Goal: Contribute content

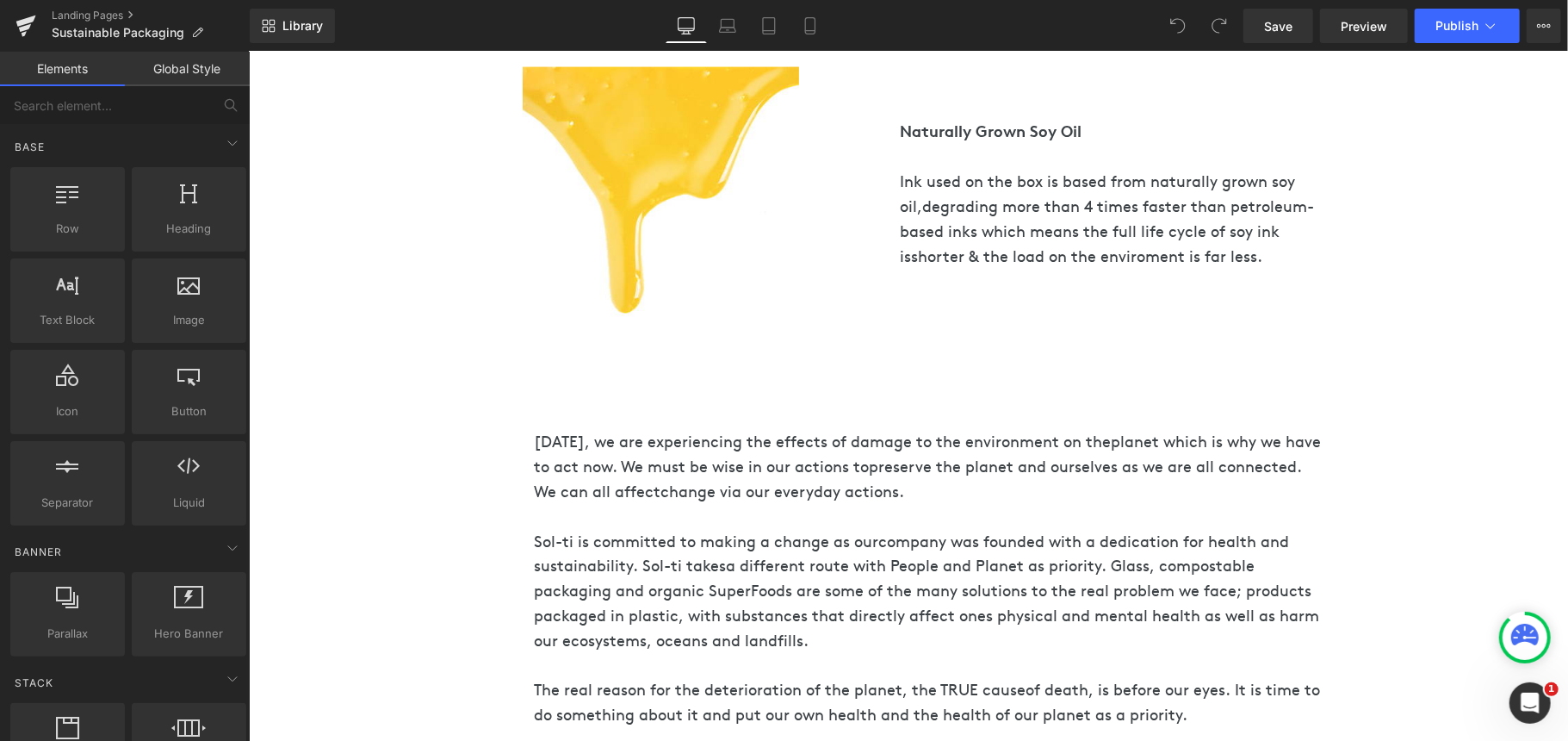
scroll to position [2181, 0]
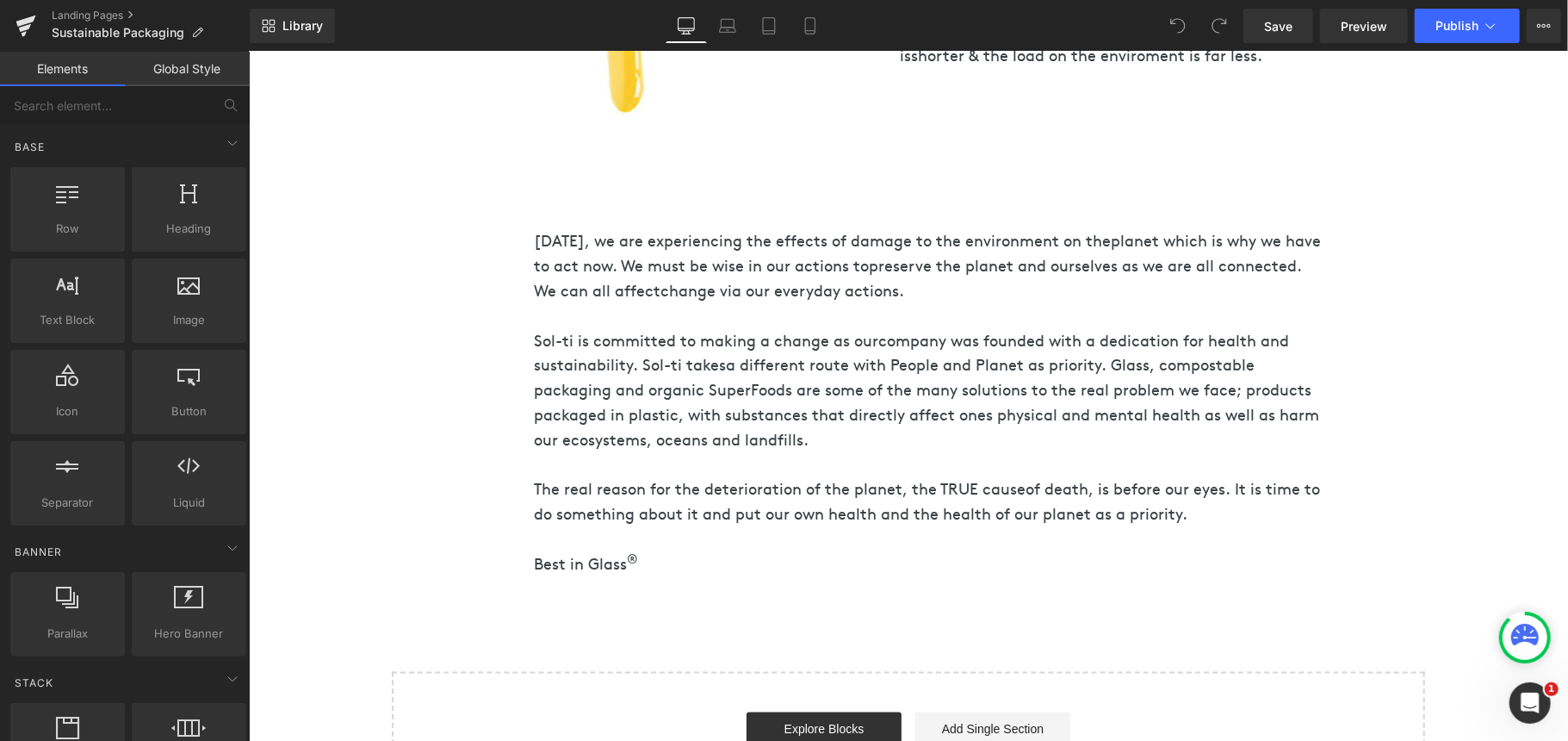
click at [776, 388] on span "a different route with People and Planet as priority. Glass, compostable packag…" at bounding box center [926, 400] width 785 height 96
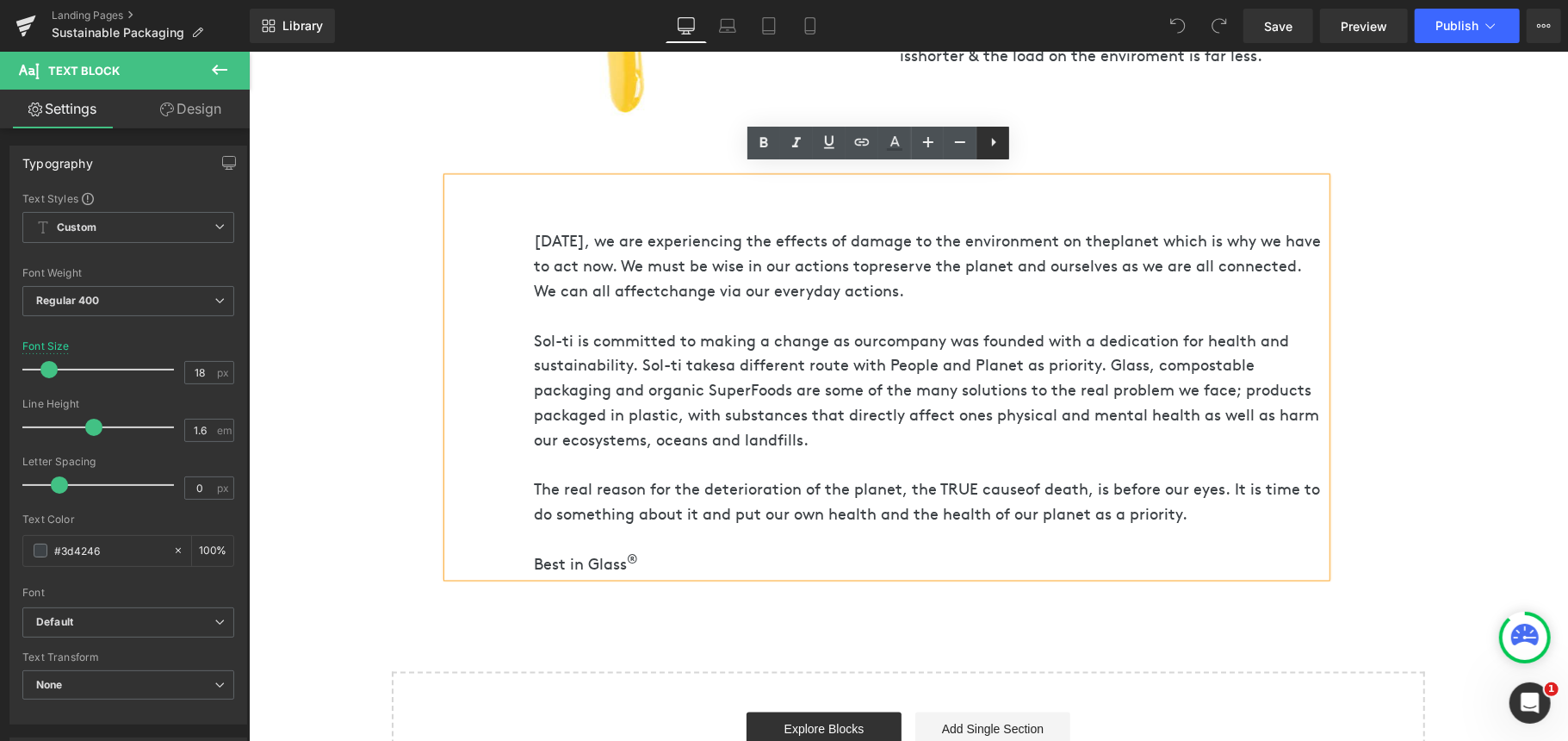
click at [996, 136] on icon at bounding box center [993, 142] width 20 height 20
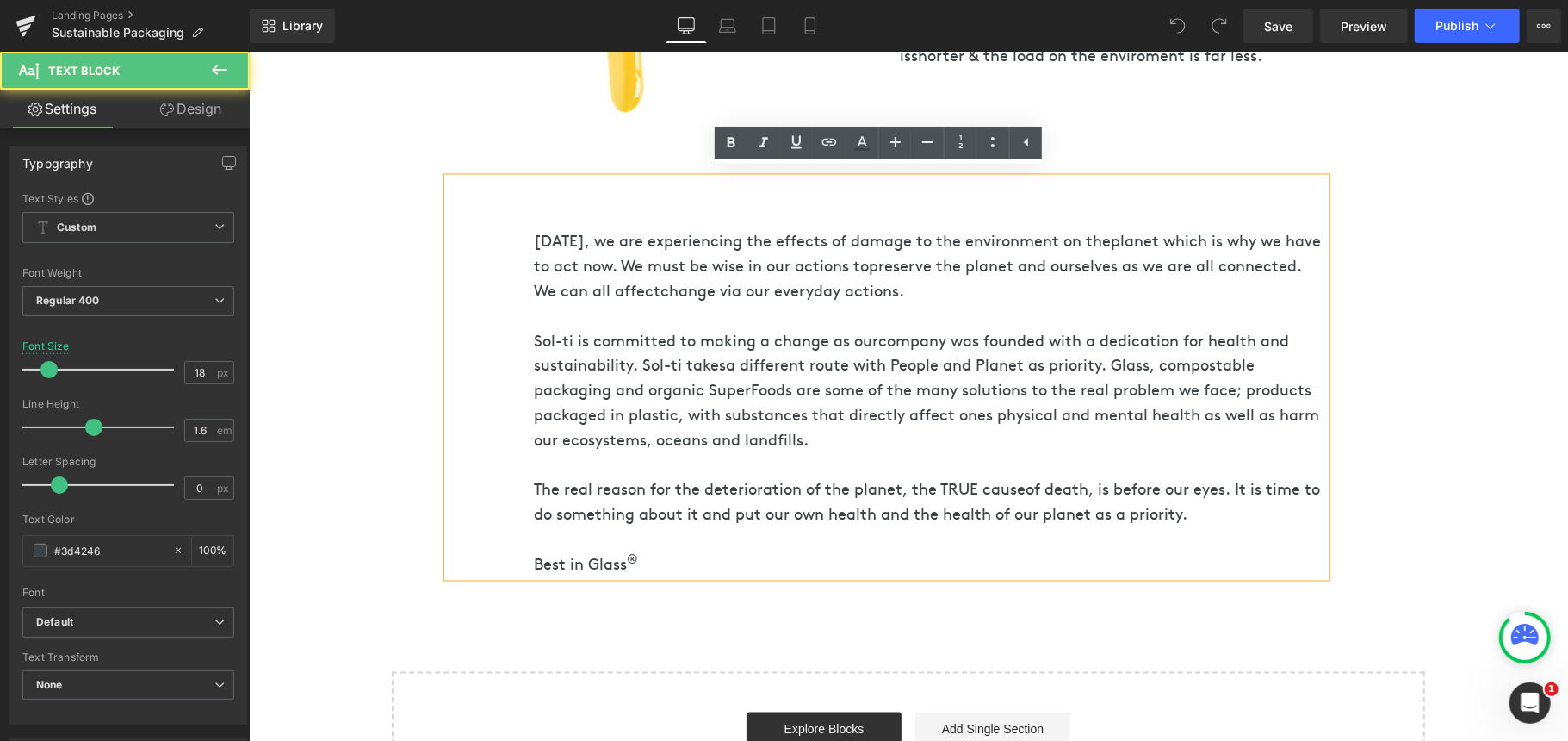
click at [1174, 385] on span "a different route with People and Planet as priority. Glass, compostable packag…" at bounding box center [926, 400] width 785 height 96
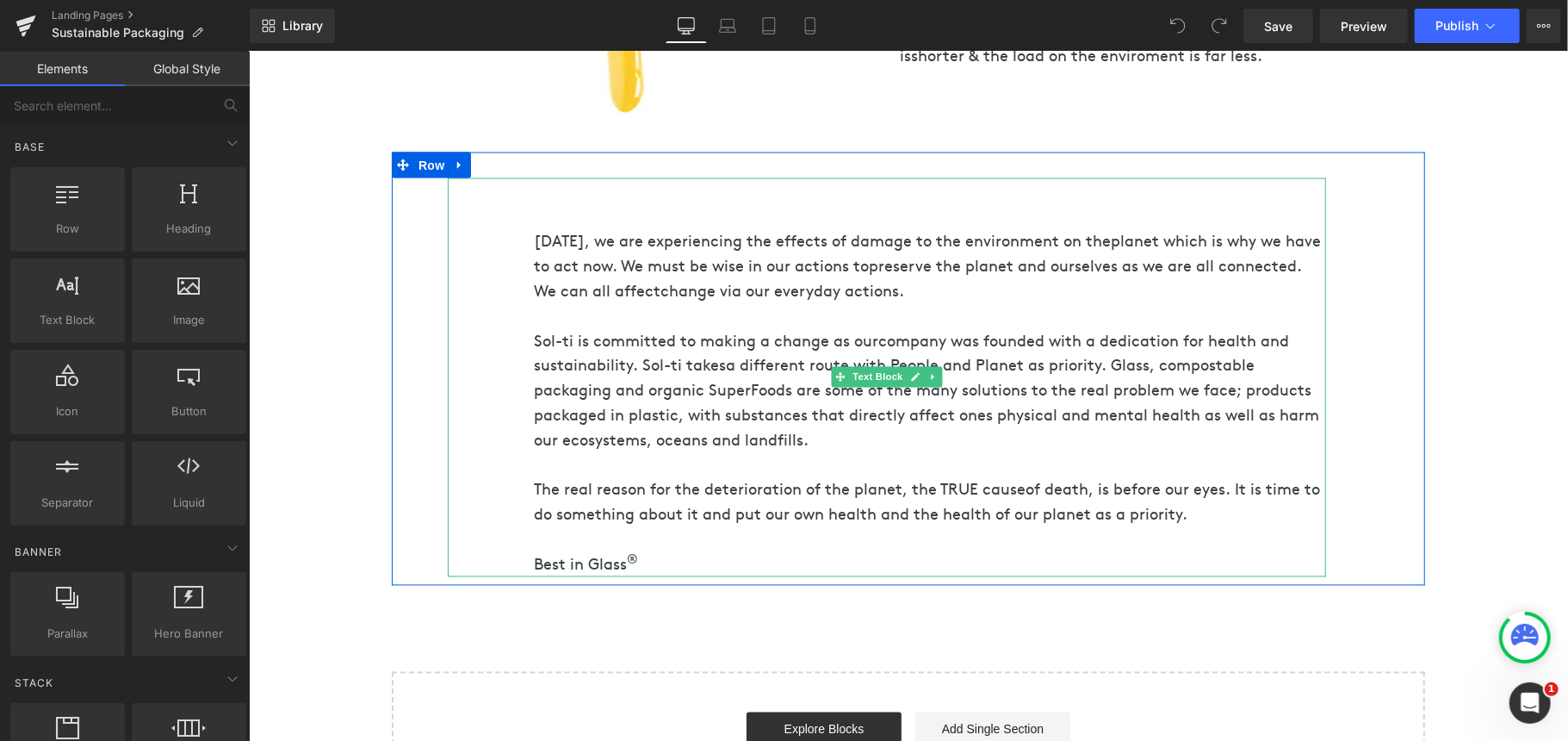
click at [1123, 399] on span "a different route with People and Planet as priority. Glass, compostable packag…" at bounding box center [926, 400] width 785 height 96
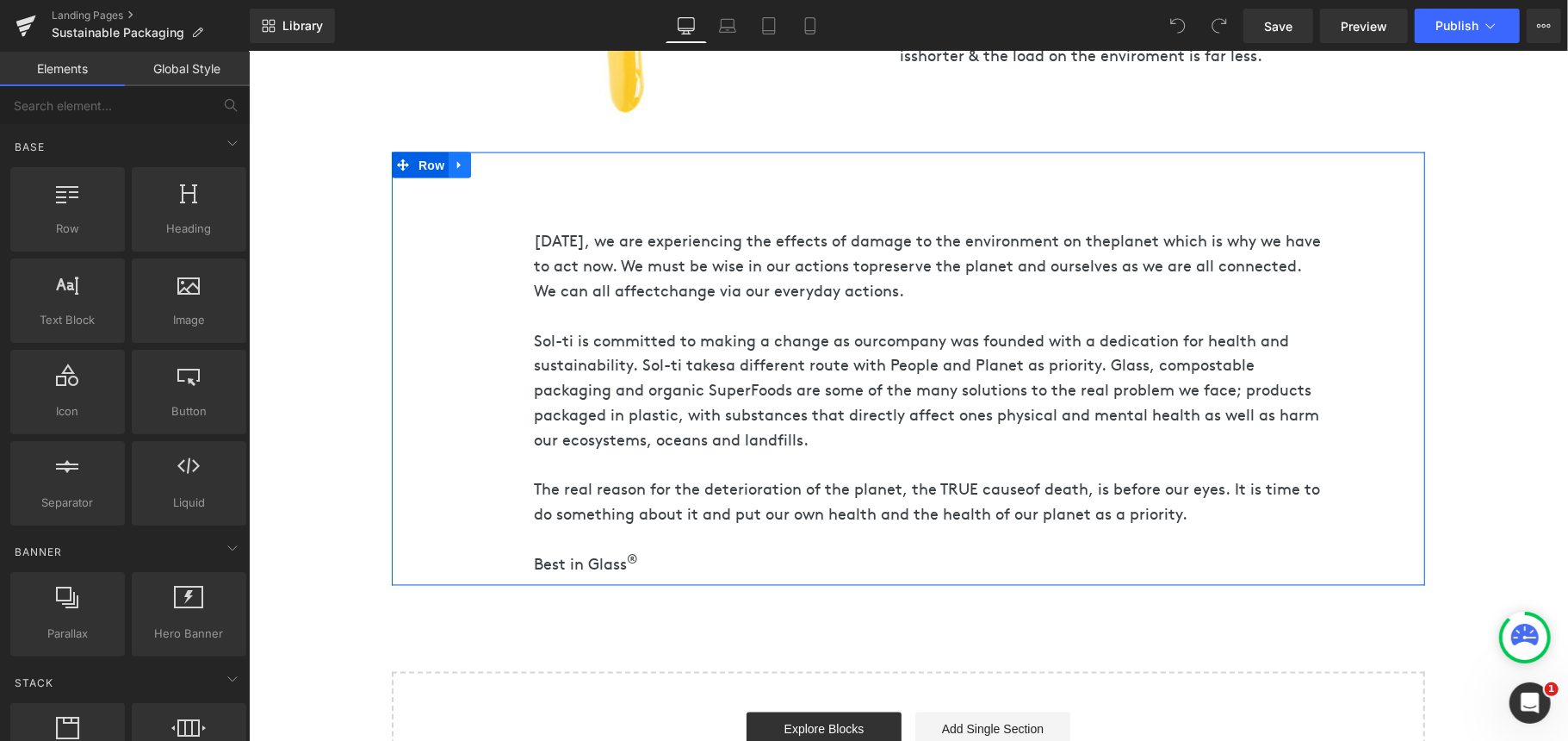
click at [453, 157] on icon at bounding box center [459, 164] width 12 height 13
click at [431, 153] on span "Row" at bounding box center [430, 166] width 34 height 26
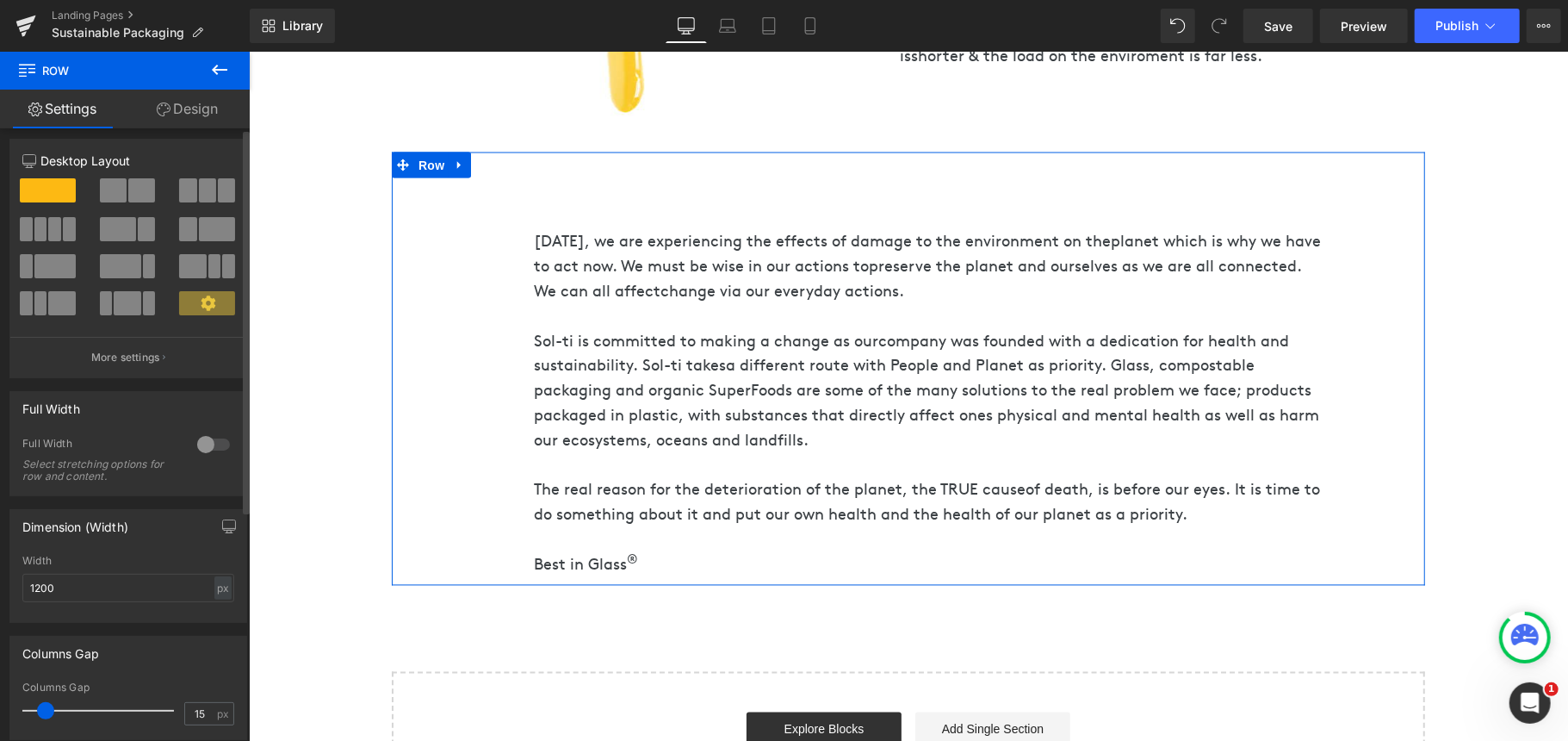
scroll to position [0, 0]
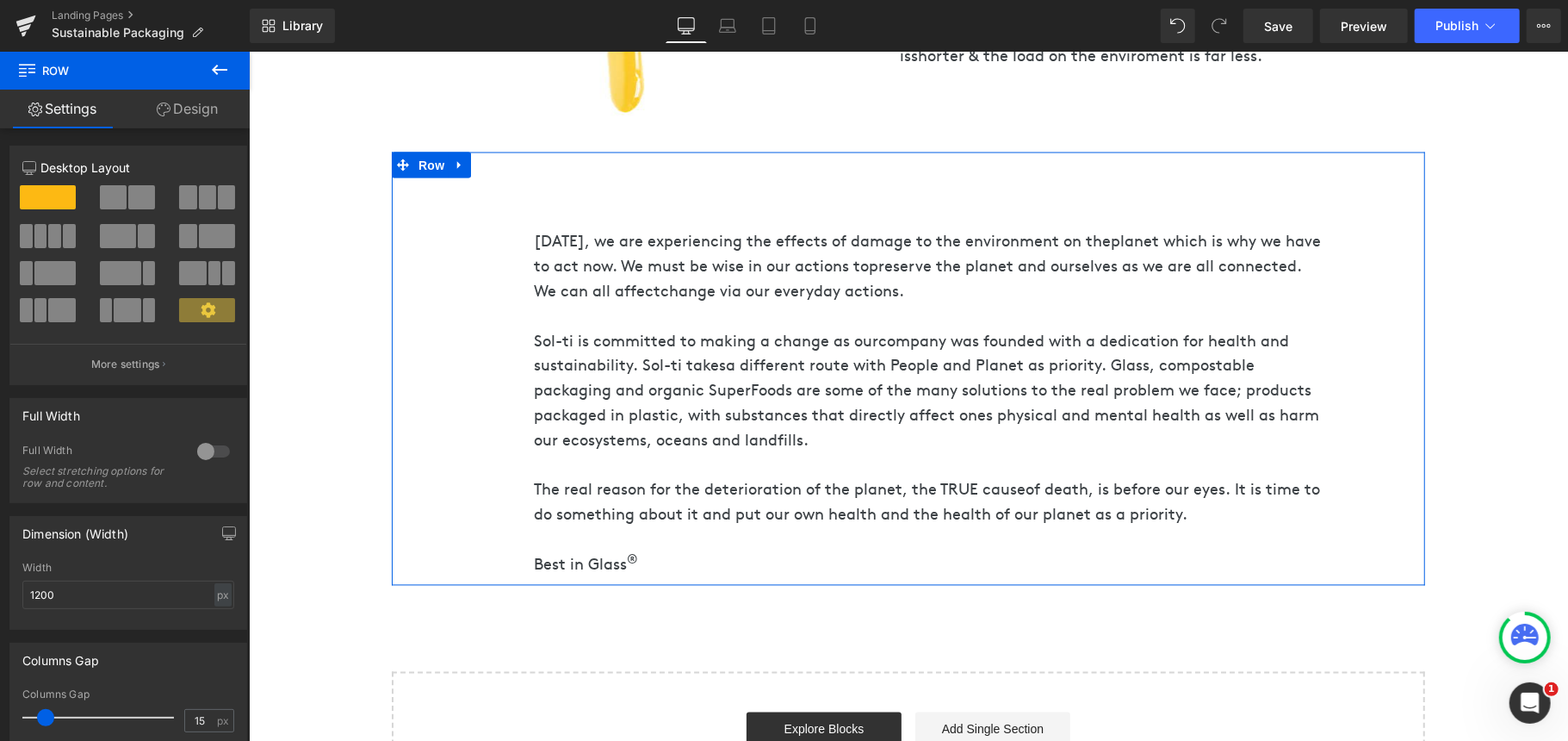
click at [227, 101] on link "Design" at bounding box center [187, 109] width 125 height 39
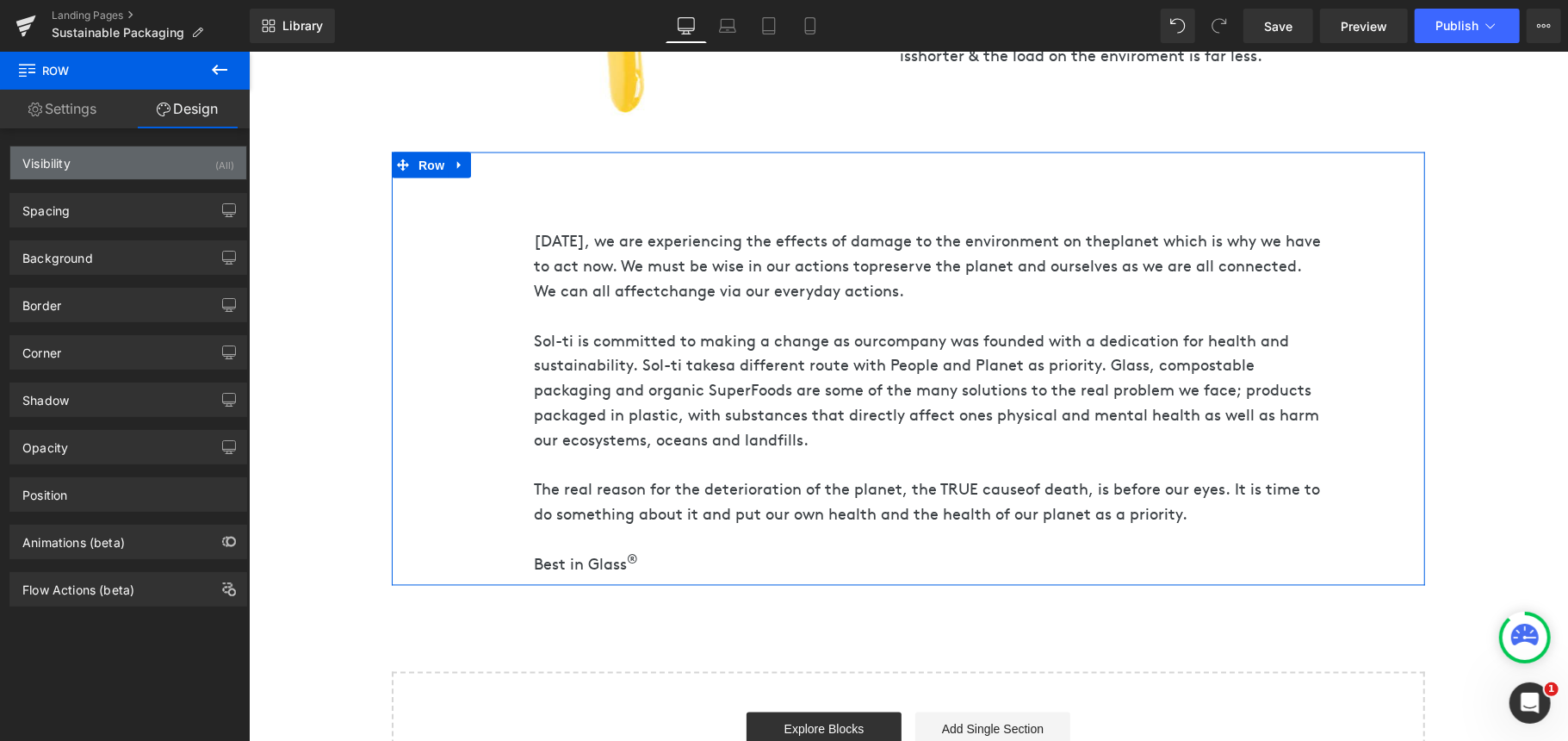
click at [208, 168] on div "Visibility (All)" at bounding box center [127, 162] width 235 height 33
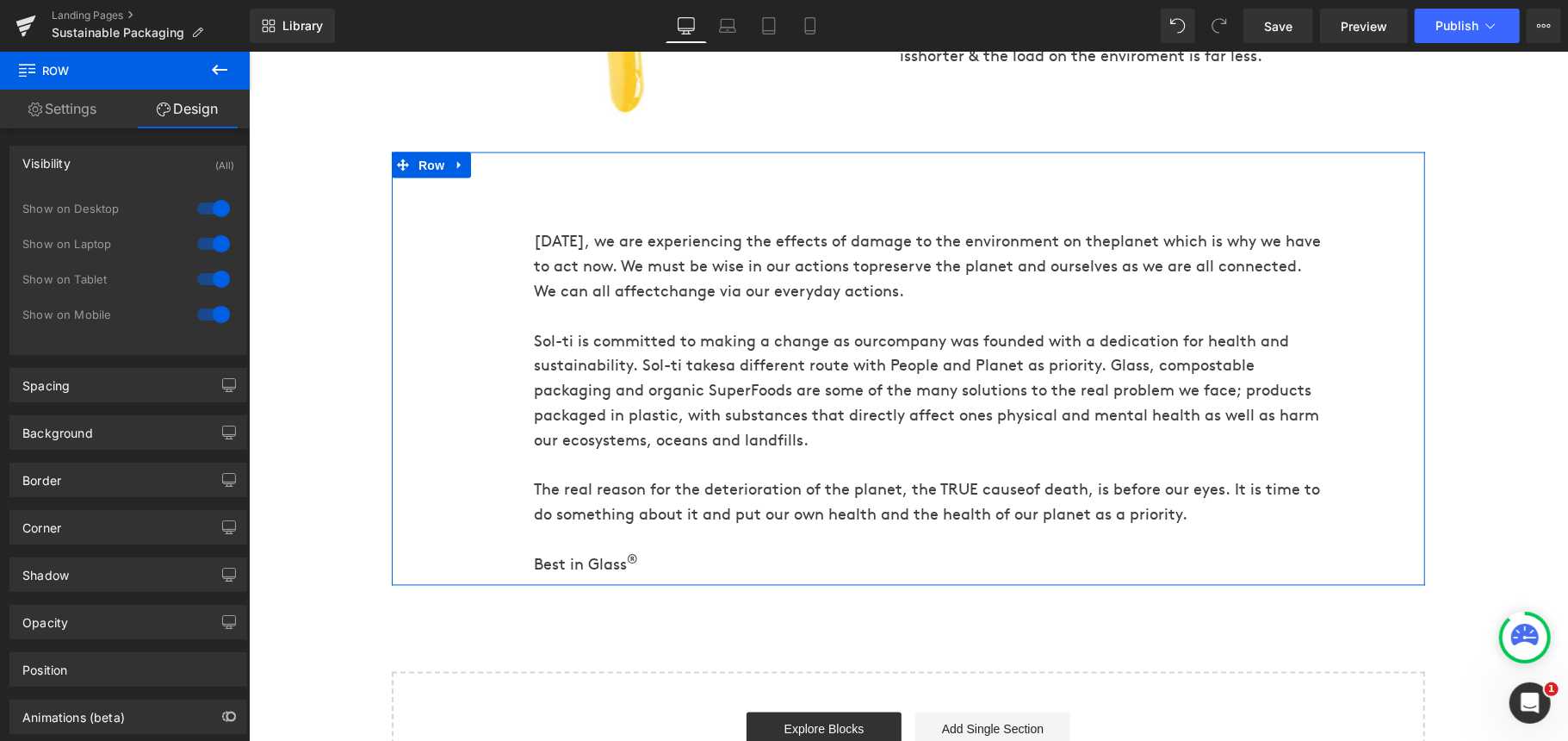
click at [204, 205] on div at bounding box center [213, 209] width 41 height 28
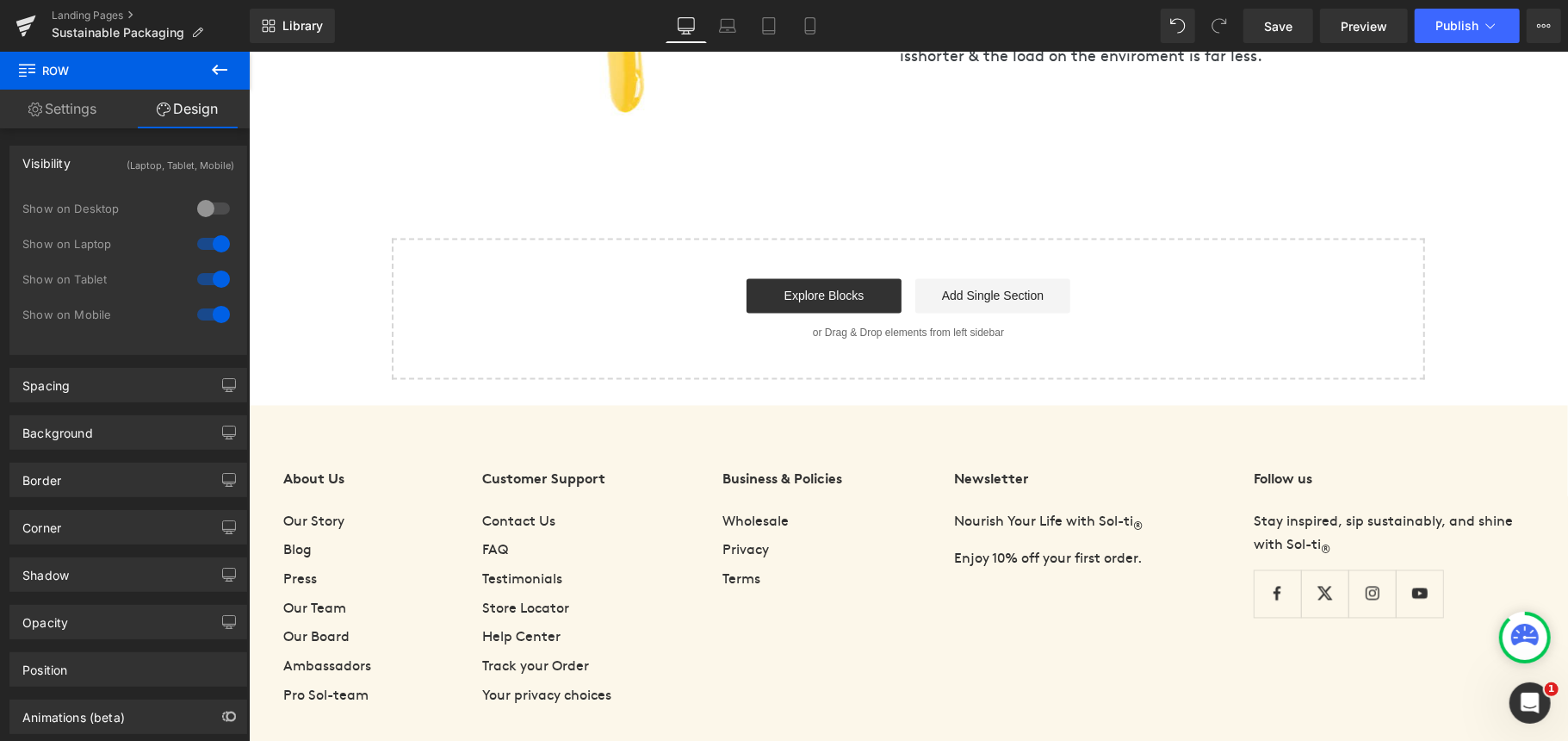
click at [201, 243] on div at bounding box center [213, 244] width 41 height 28
click at [205, 272] on div at bounding box center [213, 279] width 41 height 28
click at [201, 310] on div at bounding box center [213, 315] width 41 height 28
click at [210, 228] on div "Show on Desktop" at bounding box center [128, 218] width 212 height 35
click at [204, 212] on div at bounding box center [213, 209] width 41 height 28
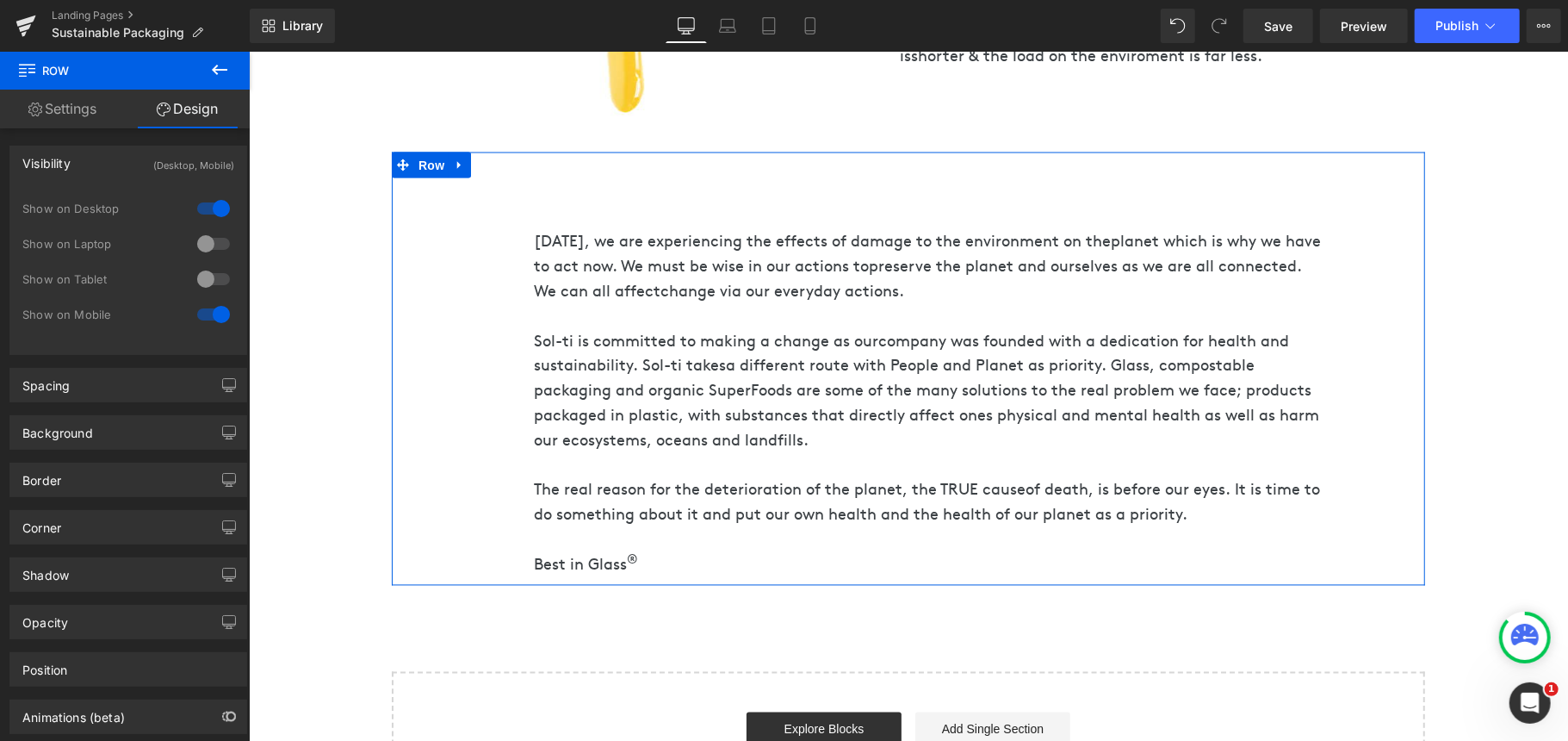
click at [204, 241] on div at bounding box center [213, 244] width 41 height 28
click at [196, 283] on div at bounding box center [213, 279] width 41 height 28
click at [453, 163] on link at bounding box center [459, 165] width 22 height 26
click at [498, 158] on icon at bounding box center [503, 164] width 12 height 12
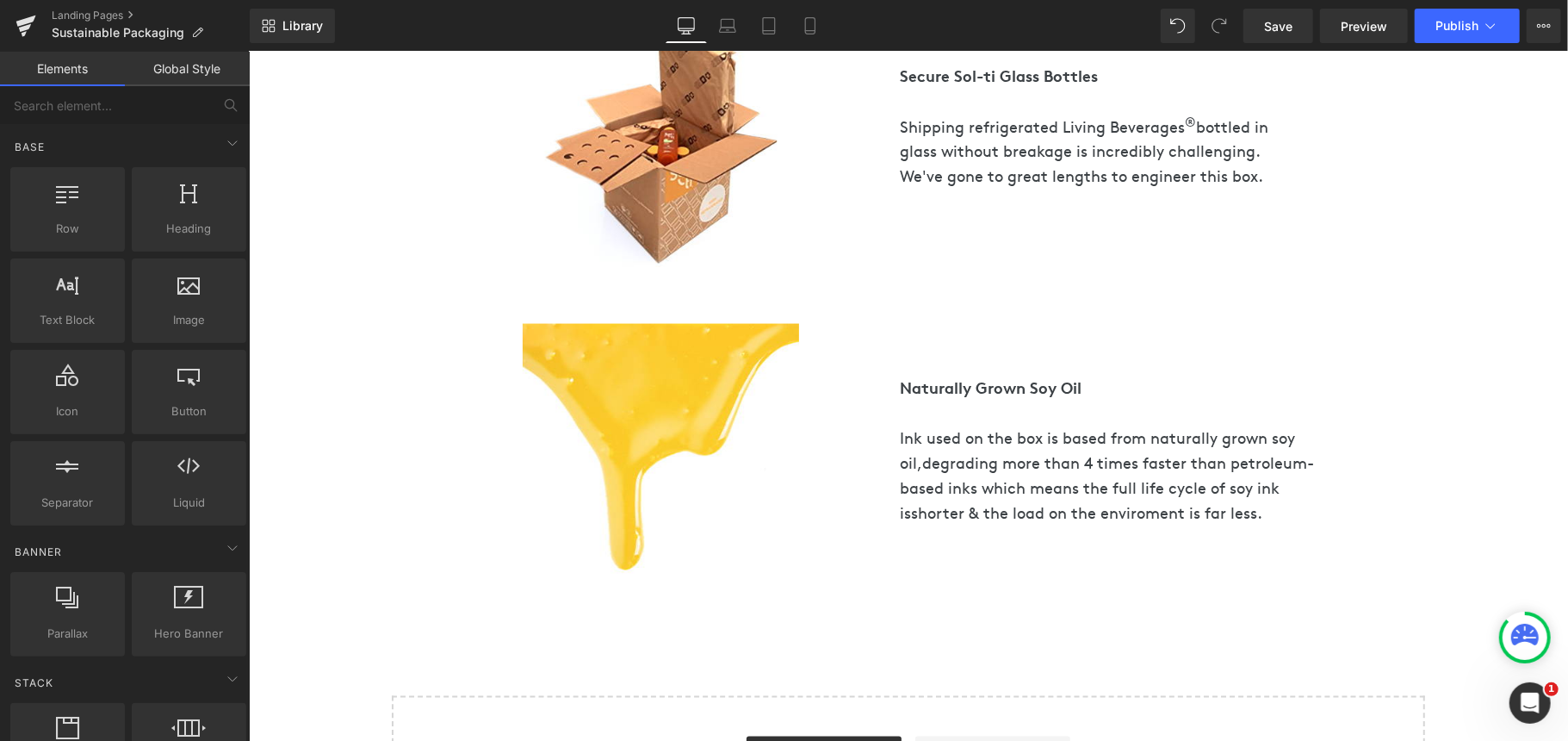
scroll to position [1722, 0]
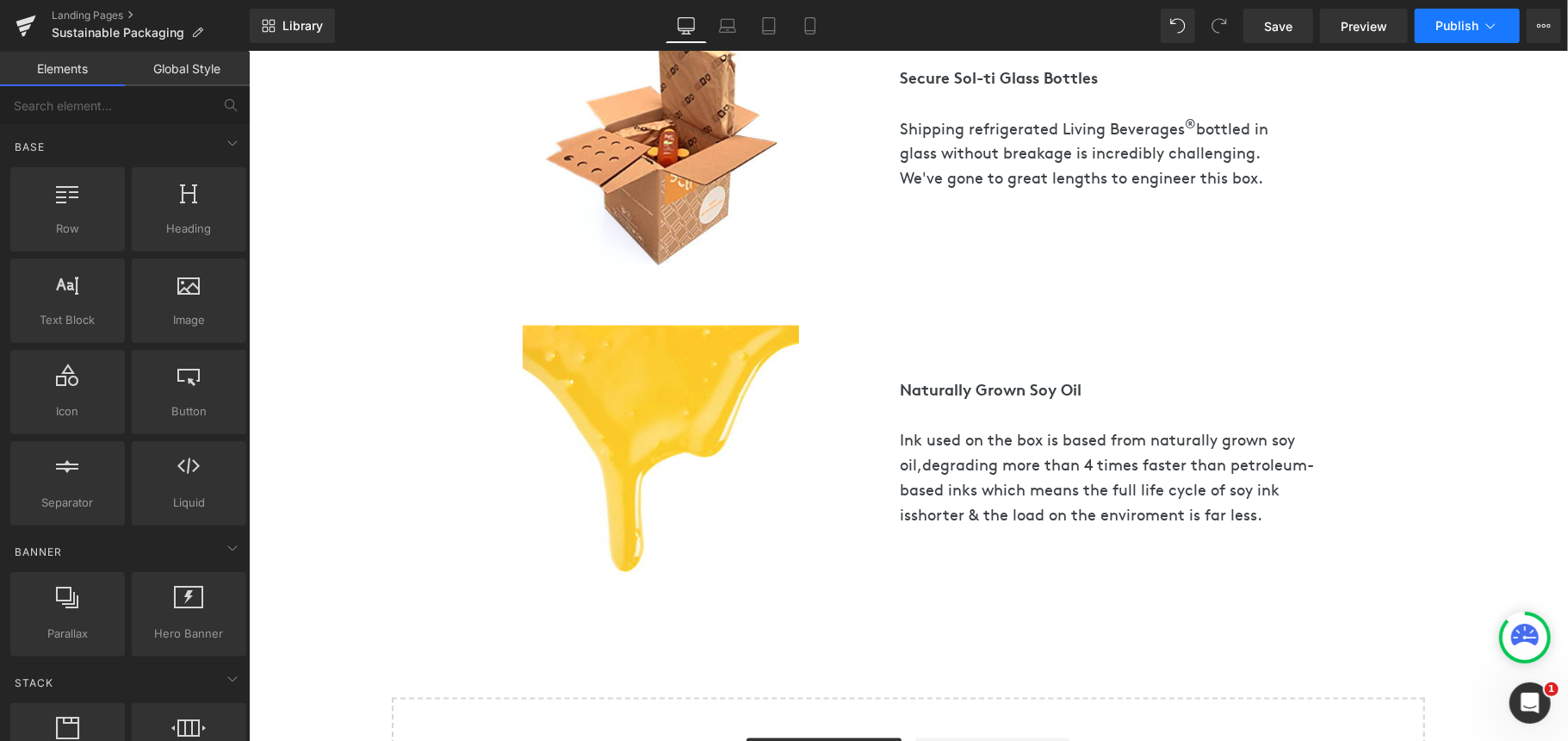
click at [1451, 22] on span "Publish" at bounding box center [1456, 25] width 43 height 14
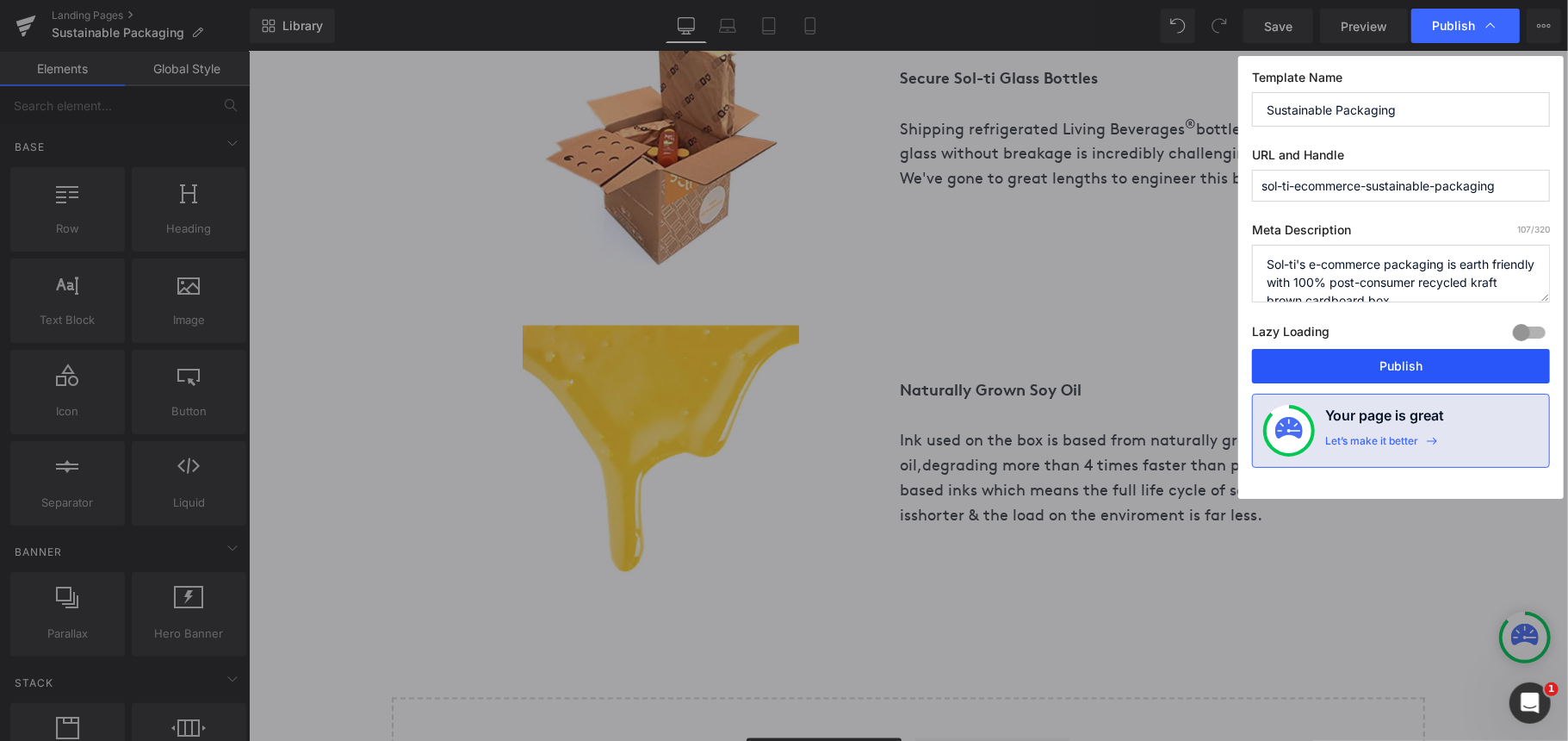
click at [1347, 365] on button "Publish" at bounding box center [1400, 366] width 298 height 34
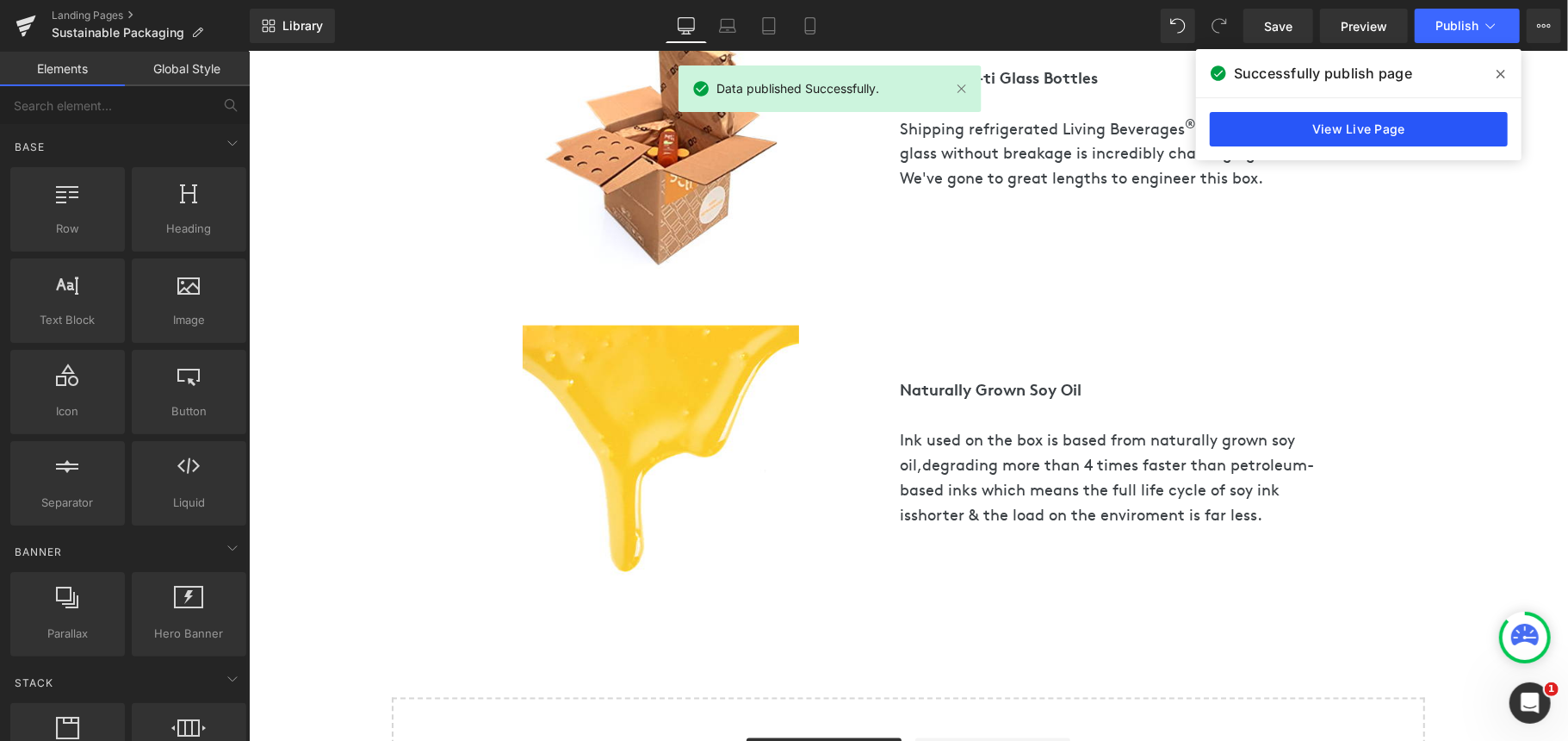
click at [1351, 128] on link "View Live Page" at bounding box center [1359, 128] width 298 height 34
